Goal: Task Accomplishment & Management: Complete application form

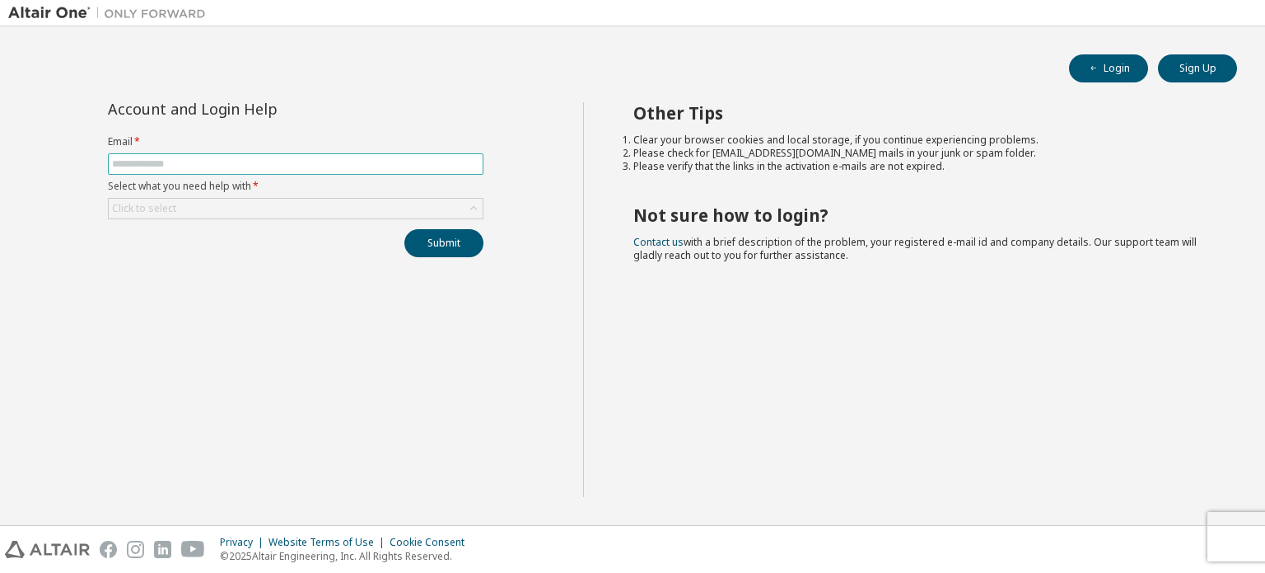
click at [151, 164] on input "text" at bounding box center [295, 163] width 367 height 13
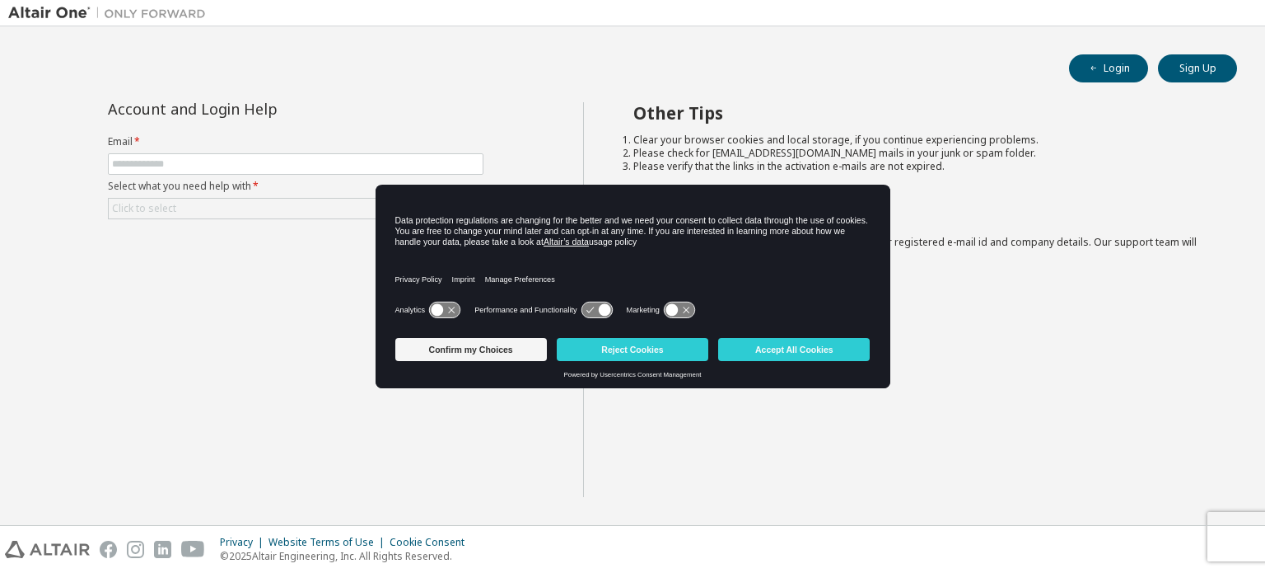
click at [790, 336] on div "Confirm my Choices Reject Cookies Accept All Cookies" at bounding box center [632, 351] width 475 height 40
click at [778, 352] on button "Accept All Cookies" at bounding box center [794, 349] width 152 height 23
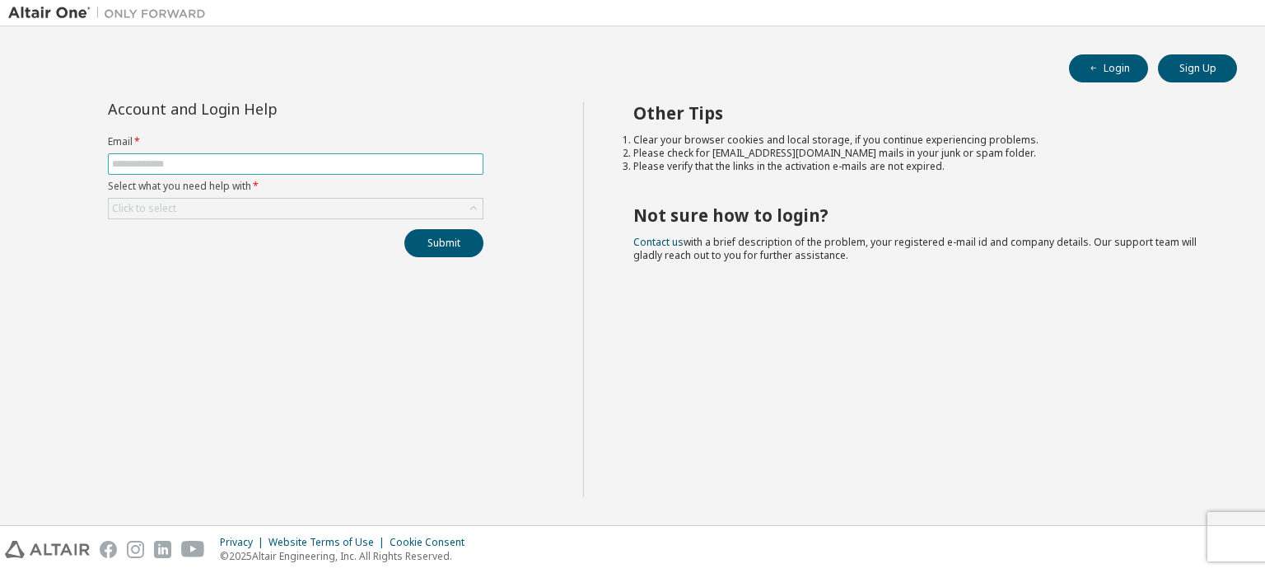
click at [173, 156] on span at bounding box center [296, 163] width 376 height 21
click at [229, 168] on input "text" at bounding box center [295, 163] width 367 height 13
click at [188, 163] on input "**********" at bounding box center [295, 163] width 367 height 13
type input "**********"
click at [235, 213] on div "Click to select" at bounding box center [296, 209] width 374 height 20
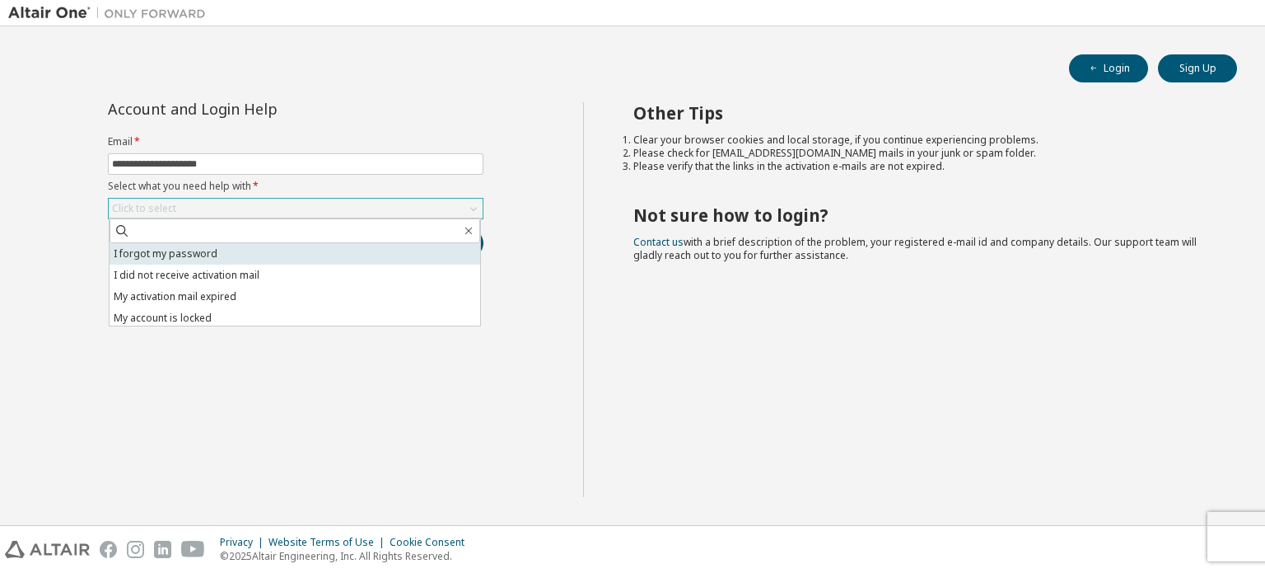
click at [209, 248] on li "I forgot my password" at bounding box center [295, 253] width 371 height 21
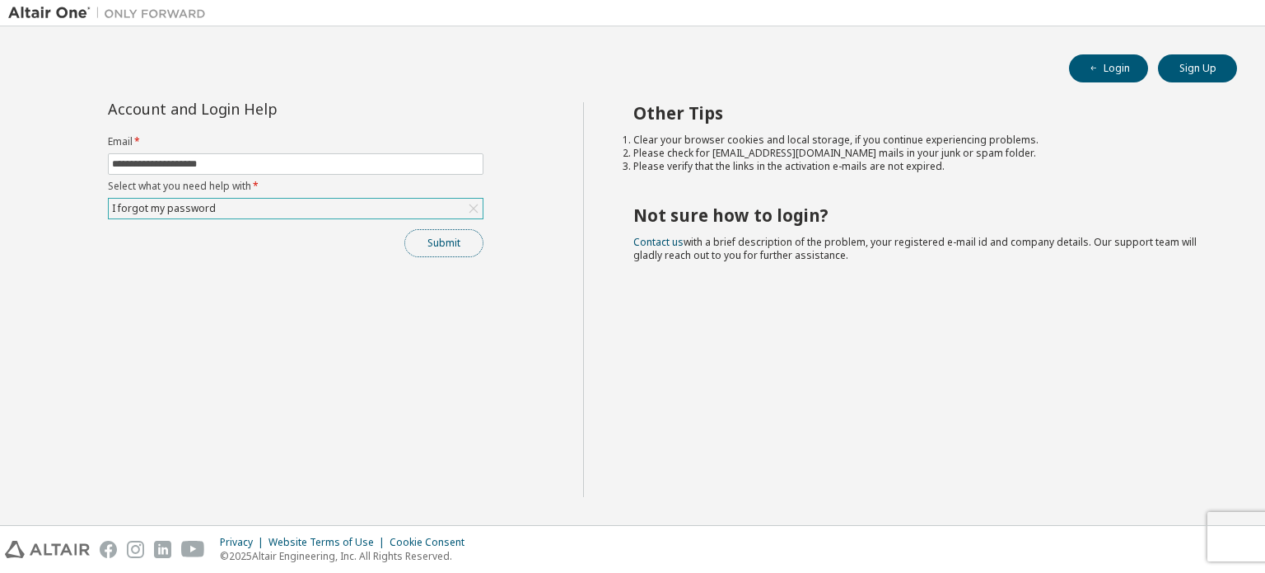
click at [440, 243] on button "Submit" at bounding box center [443, 243] width 79 height 28
click at [452, 240] on button "Submit" at bounding box center [443, 243] width 79 height 28
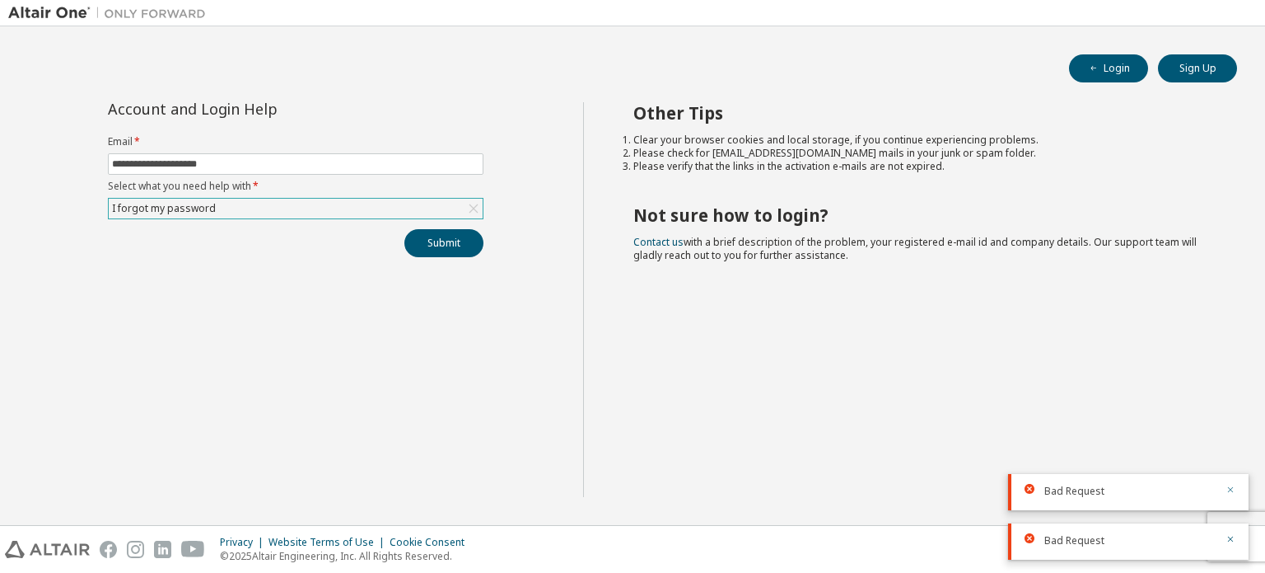
click at [1233, 493] on icon "button" at bounding box center [1231, 489] width 10 height 10
click at [1231, 535] on icon "button" at bounding box center [1231, 539] width 10 height 10
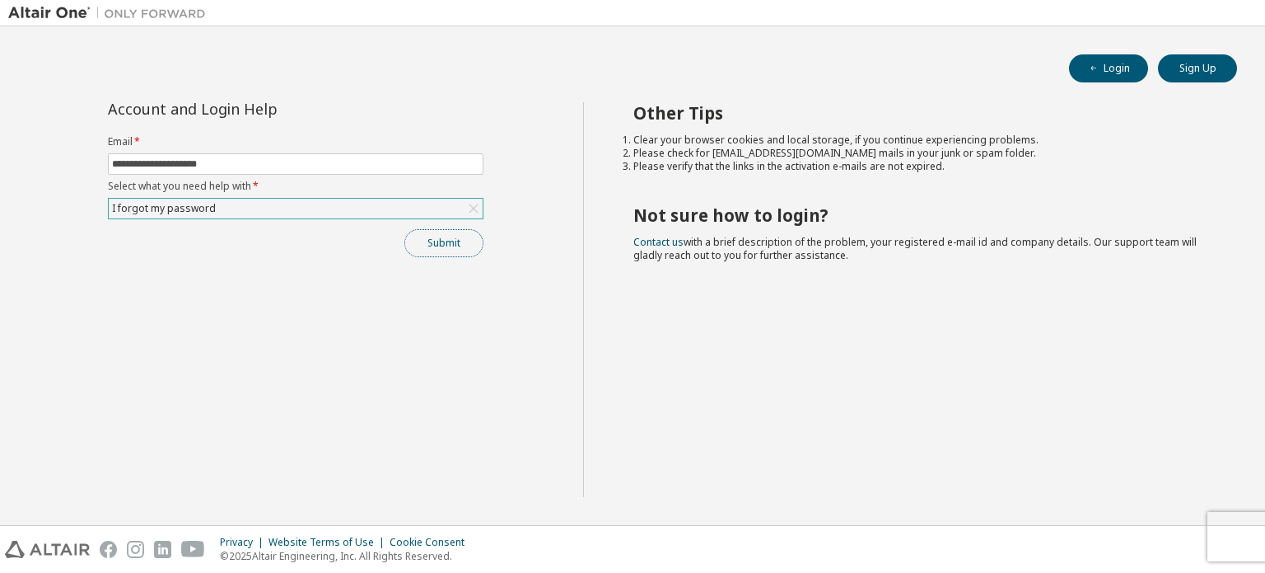
click at [432, 244] on button "Submit" at bounding box center [443, 243] width 79 height 28
click at [1233, 540] on icon "button" at bounding box center [1231, 539] width 10 height 10
click at [477, 210] on icon at bounding box center [473, 208] width 9 height 9
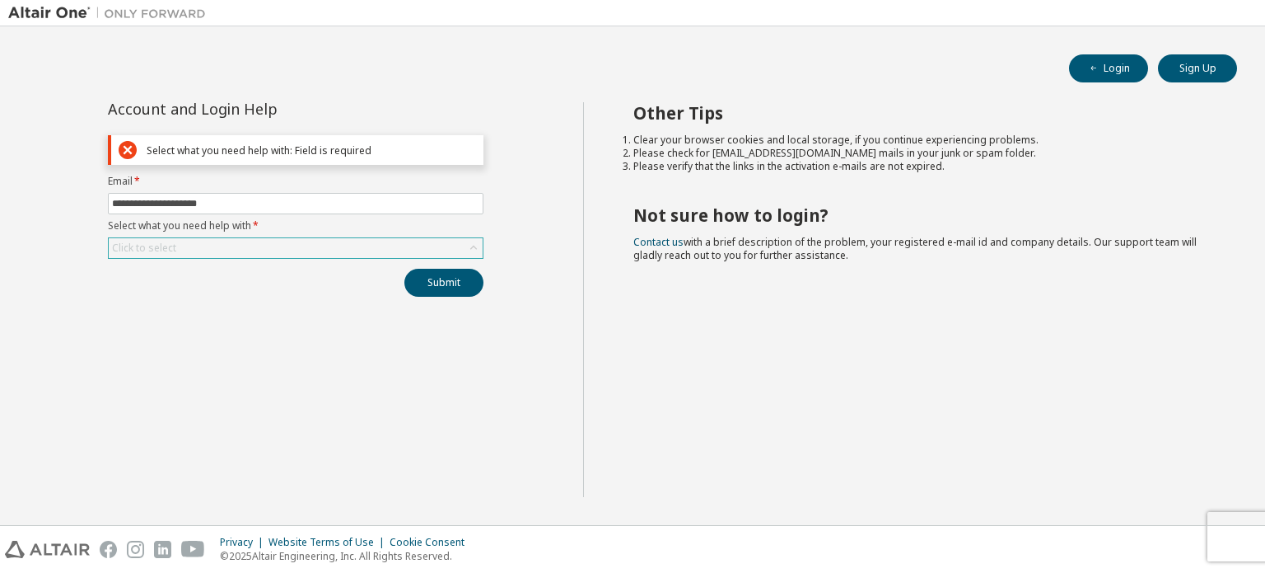
click at [475, 248] on icon at bounding box center [473, 248] width 16 height 16
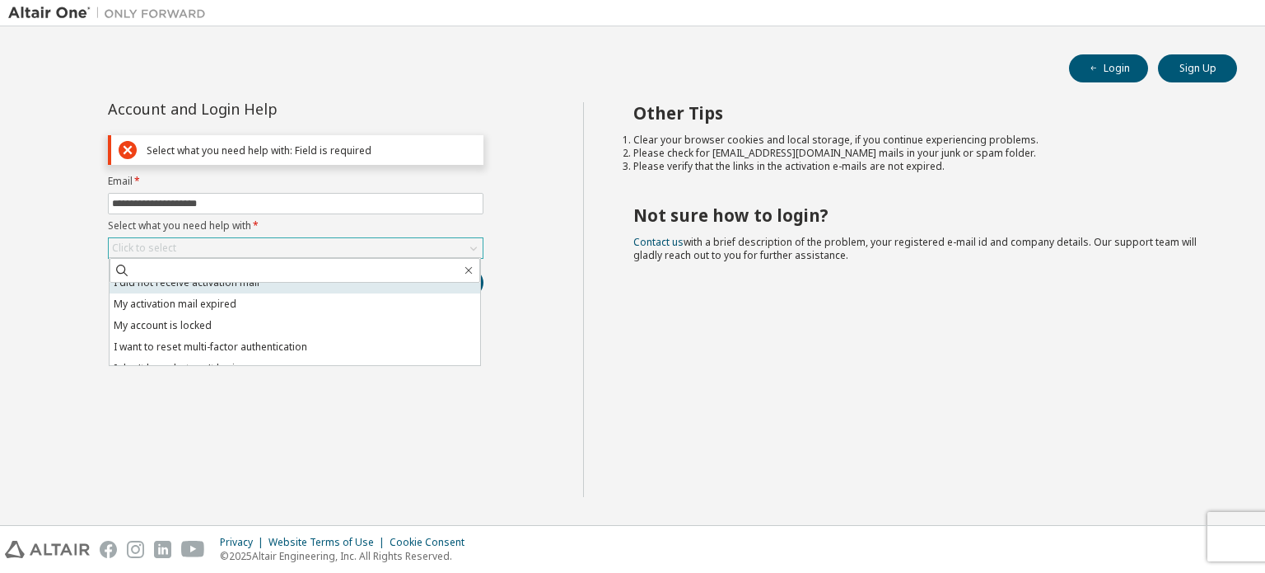
scroll to position [46, 0]
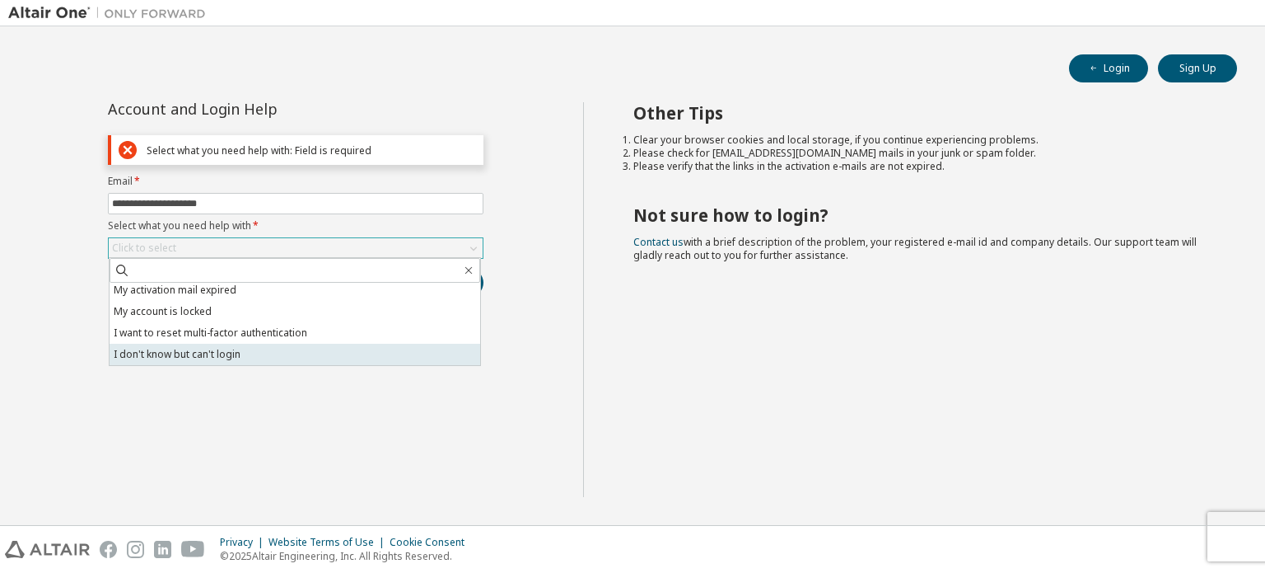
click at [313, 344] on li "I don't know but can't login" at bounding box center [295, 354] width 371 height 21
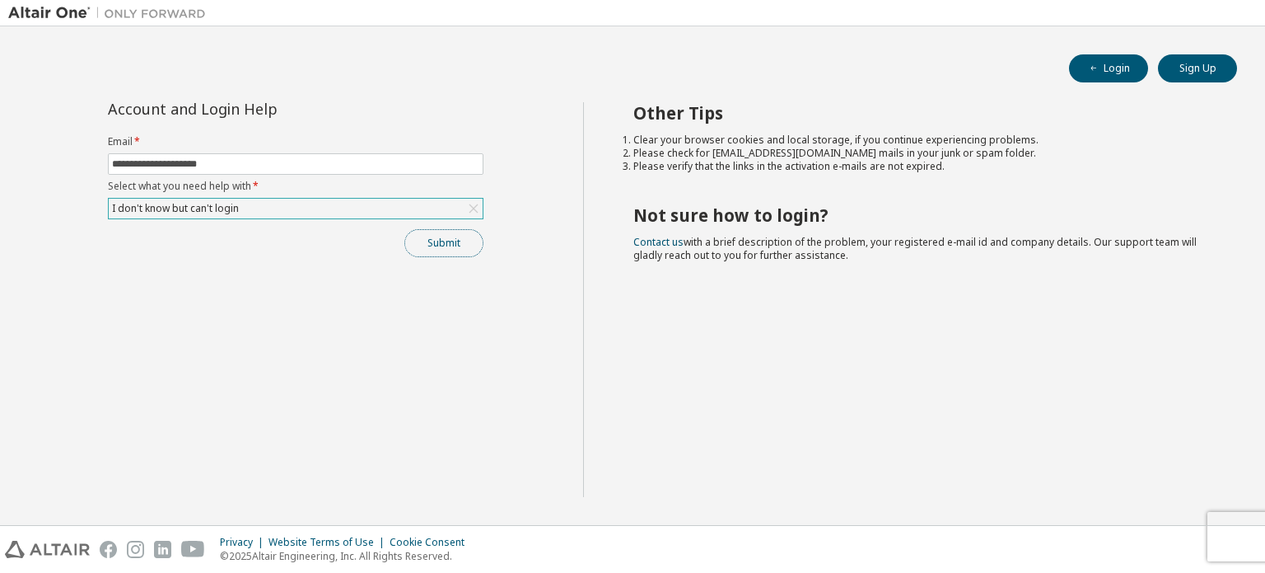
click at [451, 251] on button "Submit" at bounding box center [443, 243] width 79 height 28
click at [1235, 536] on icon "button" at bounding box center [1231, 539] width 10 height 10
click at [58, 11] on img at bounding box center [111, 13] width 206 height 16
click at [1181, 66] on button "Sign Up" at bounding box center [1197, 68] width 79 height 28
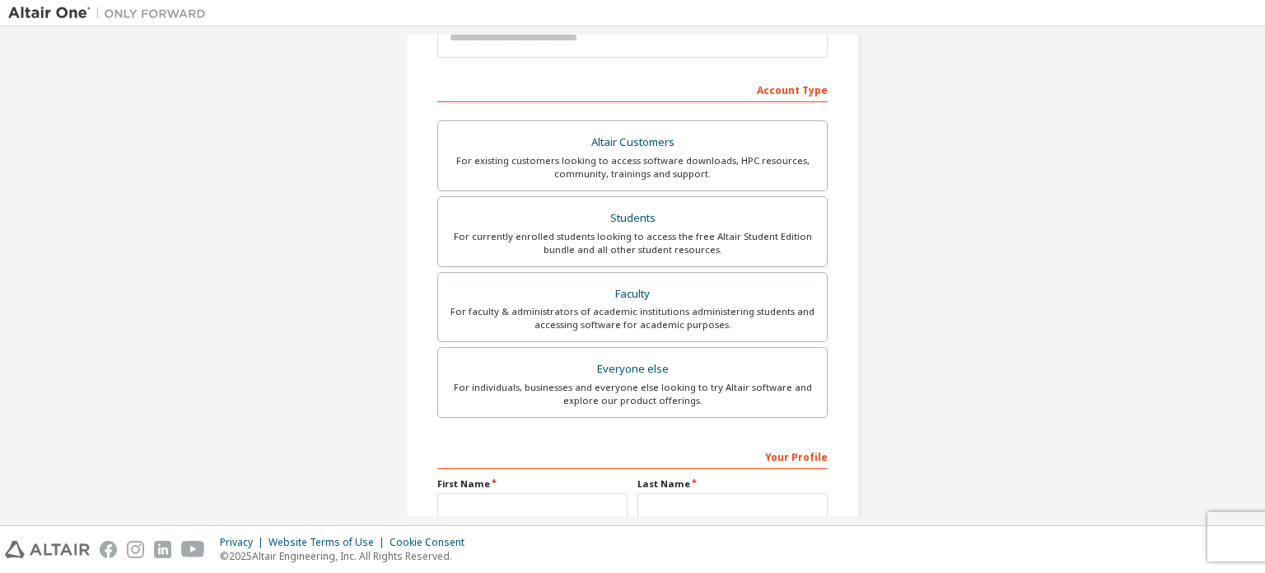
scroll to position [247, 0]
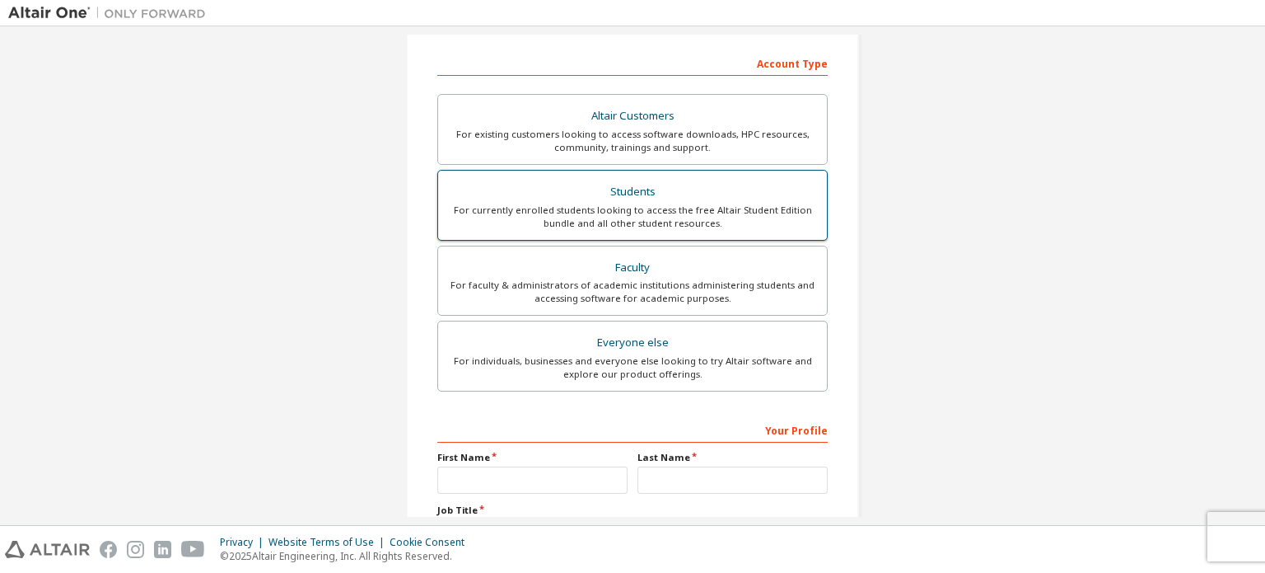
click at [689, 191] on div "Students" at bounding box center [632, 191] width 369 height 23
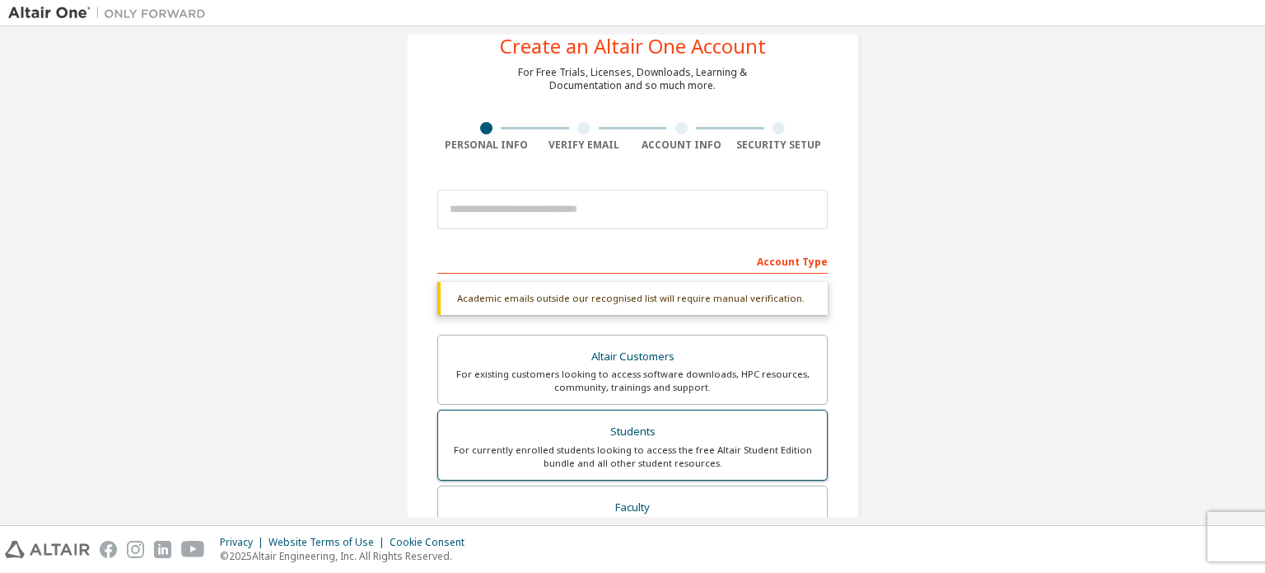
scroll to position [0, 0]
